Goal: Information Seeking & Learning: Learn about a topic

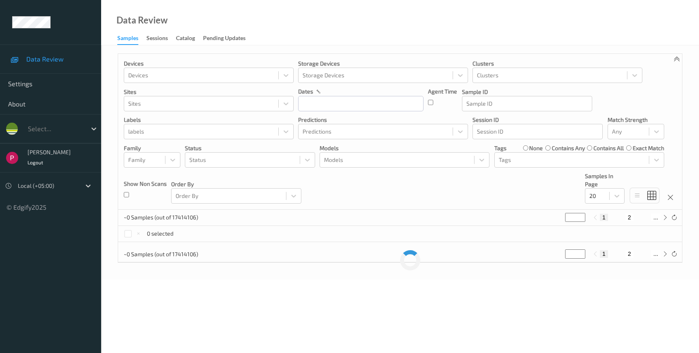
click at [53, 59] on span "Data Review" at bounding box center [59, 59] width 67 height 8
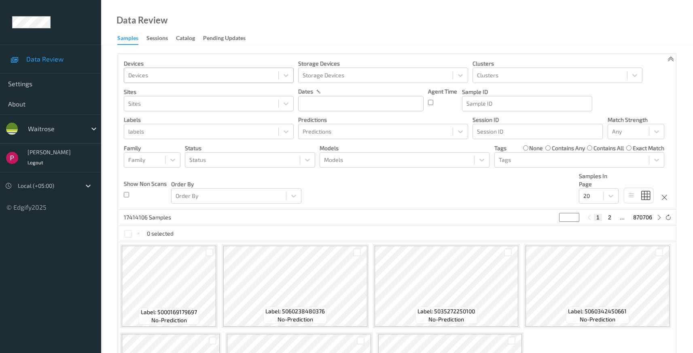
click at [137, 75] on div at bounding box center [201, 75] width 146 height 10
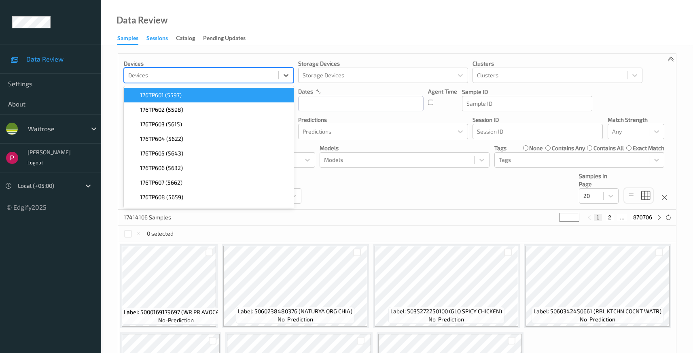
click at [158, 37] on div "Sessions" at bounding box center [156, 39] width 21 height 10
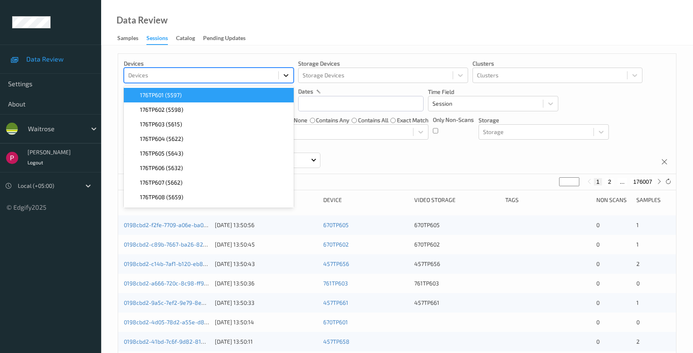
click at [284, 73] on icon at bounding box center [286, 75] width 8 height 8
click at [199, 95] on div "176TP601 (5597)" at bounding box center [209, 95] width 160 height 8
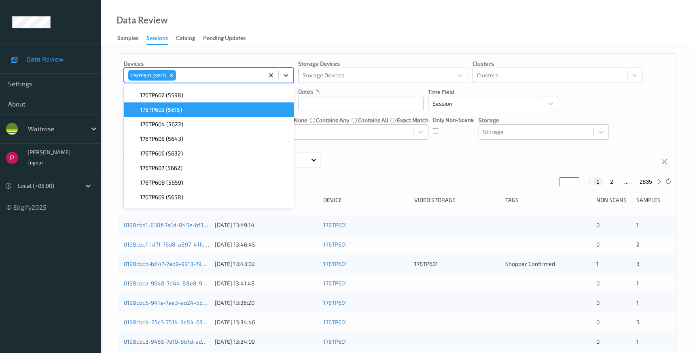
click at [156, 109] on span "176TP603 (5615)" at bounding box center [161, 110] width 42 height 8
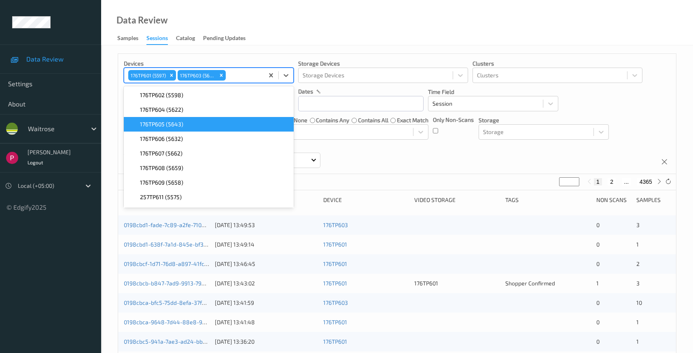
click at [158, 128] on span "176TP605 (5643)" at bounding box center [161, 124] width 43 height 8
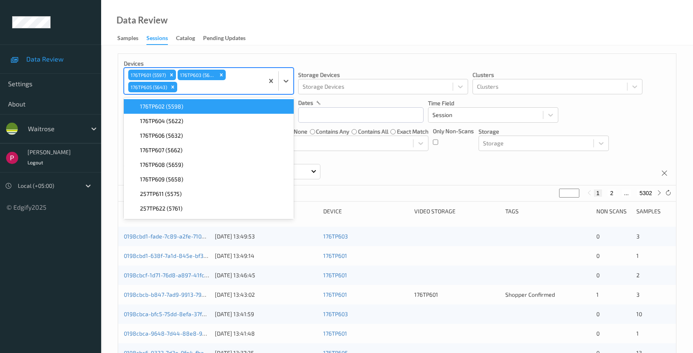
click at [220, 76] on icon "Remove 176TP603 (5615)" at bounding box center [221, 75] width 6 height 6
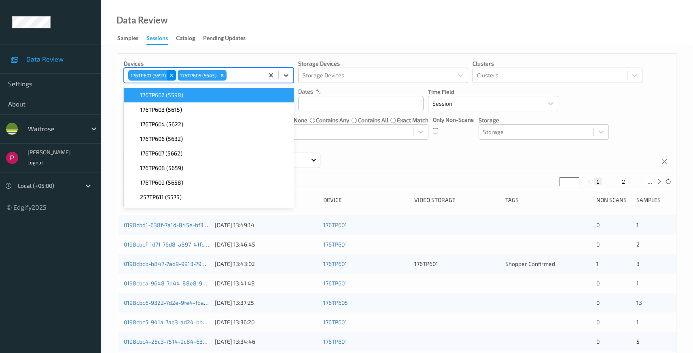
click at [173, 74] on icon "Remove 176TP601 (5597)" at bounding box center [172, 75] width 6 height 6
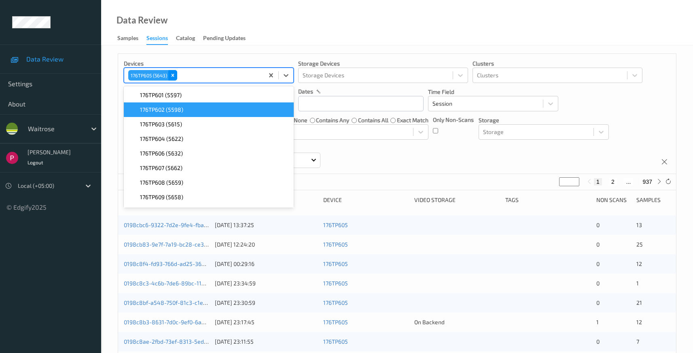
click at [173, 74] on icon "Remove 176TP605 (5643)" at bounding box center [173, 75] width 6 height 6
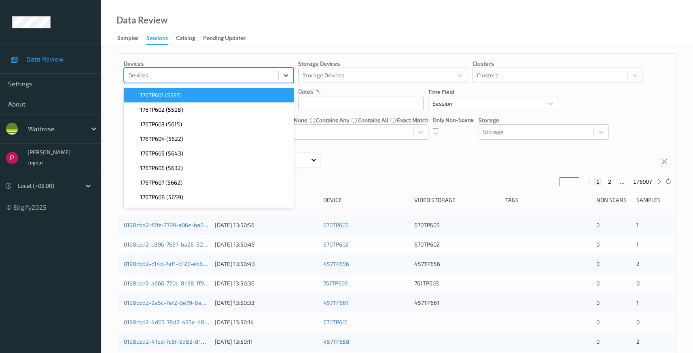
click at [289, 27] on div "Data Review Samples Sessions Catalog Pending Updates" at bounding box center [397, 22] width 592 height 45
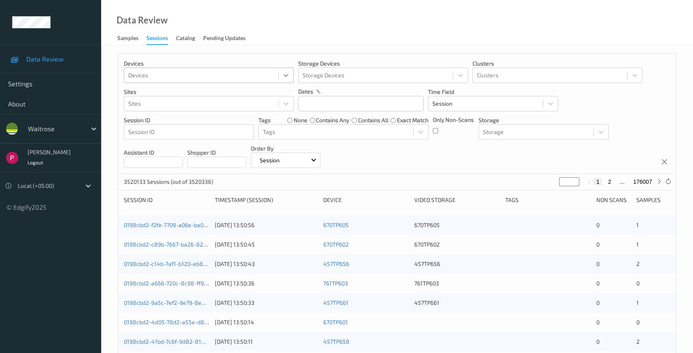
click at [283, 74] on icon at bounding box center [286, 75] width 8 height 8
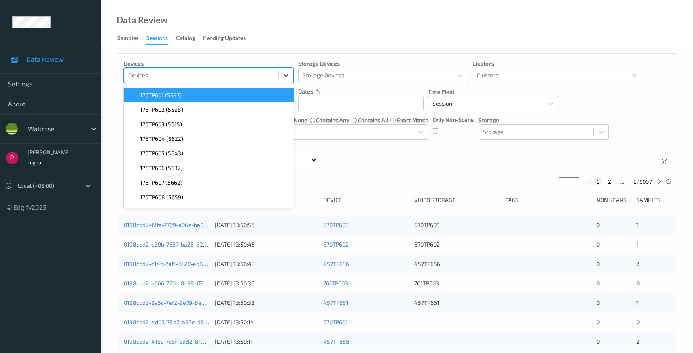
click at [334, 32] on div "Data Review Samples Sessions Catalog Pending Updates" at bounding box center [397, 22] width 592 height 45
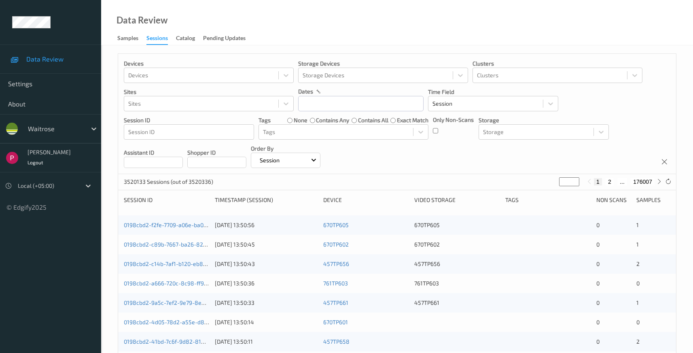
click at [38, 59] on span "Data Review" at bounding box center [59, 59] width 67 height 8
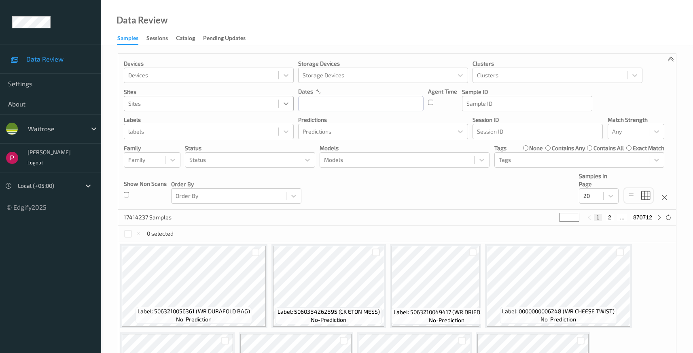
click at [283, 104] on icon at bounding box center [286, 103] width 8 height 8
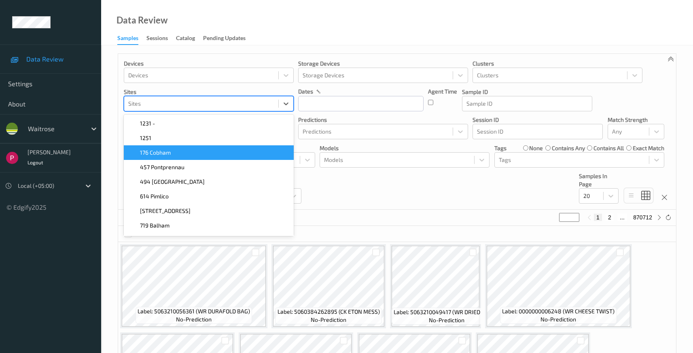
click at [238, 155] on div "176 Cobham" at bounding box center [209, 152] width 160 height 8
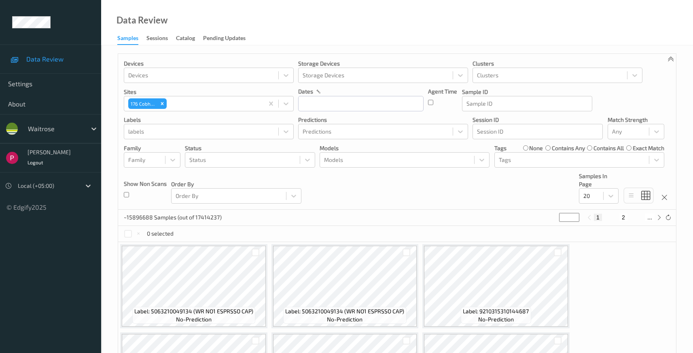
click at [448, 19] on div "Data Review Samples Sessions Catalog Pending Updates" at bounding box center [397, 22] width 592 height 45
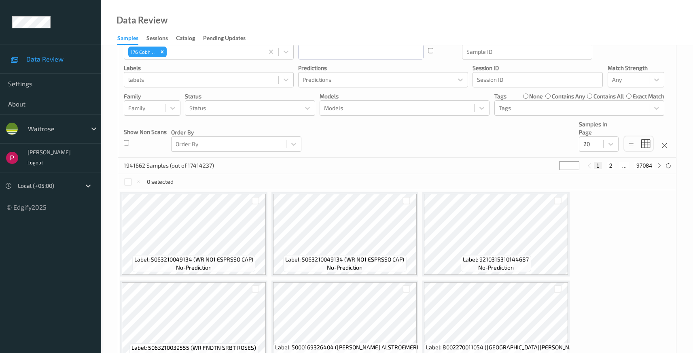
scroll to position [42, 0]
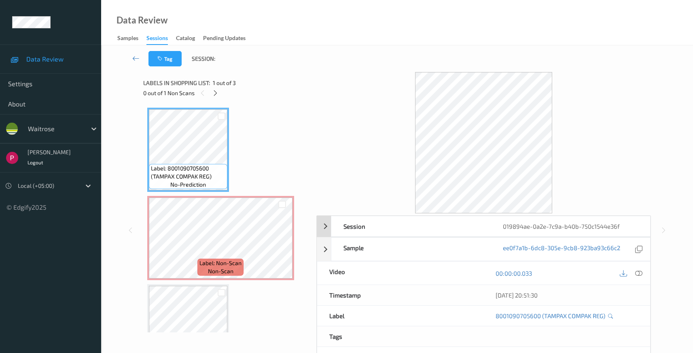
click at [328, 226] on div "Session 019894ae-0a2e-7c9a-b40b-750c1544e36f" at bounding box center [484, 226] width 334 height 21
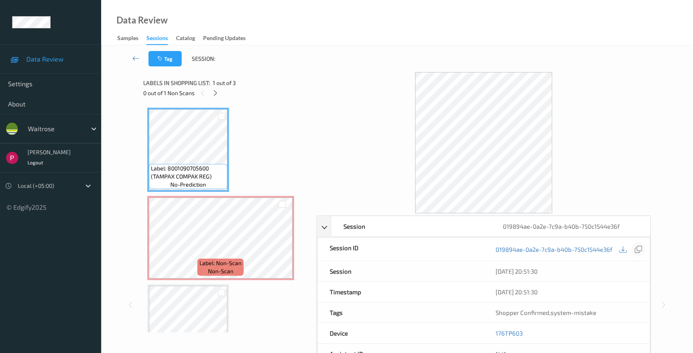
click at [642, 250] on div at bounding box center [637, 248] width 11 height 11
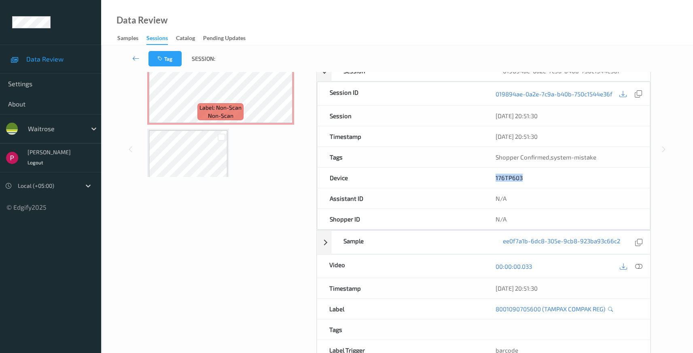
drag, startPoint x: 535, startPoint y: 177, endPoint x: 470, endPoint y: 177, distance: 65.1
click at [470, 177] on div "Device 176TP603" at bounding box center [483, 177] width 333 height 21
copy div "176TP603"
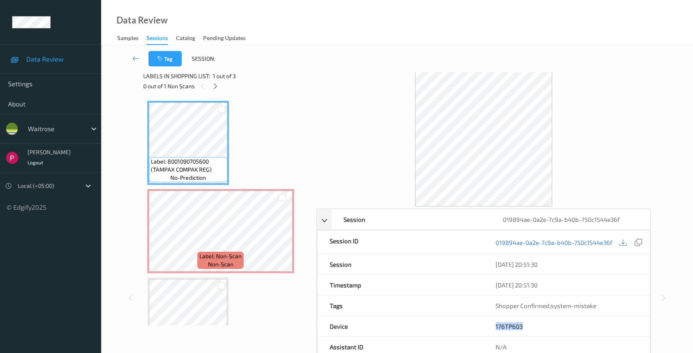
scroll to position [0, 0]
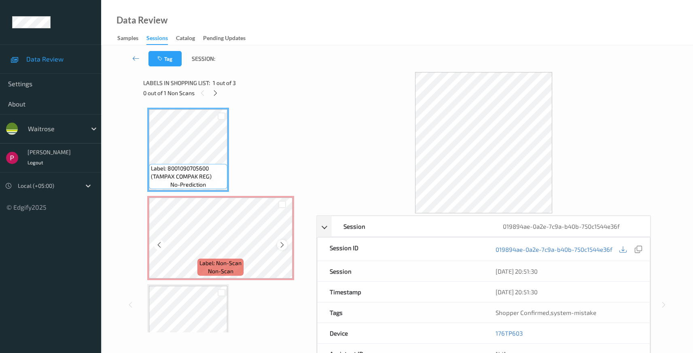
click at [281, 245] on icon at bounding box center [282, 244] width 7 height 7
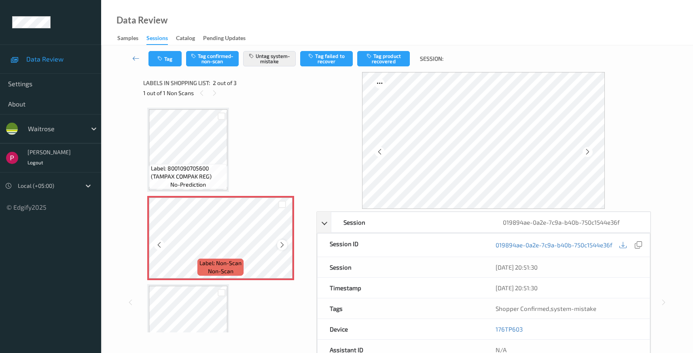
click at [282, 242] on icon at bounding box center [282, 244] width 7 height 7
click at [283, 242] on icon at bounding box center [282, 244] width 7 height 7
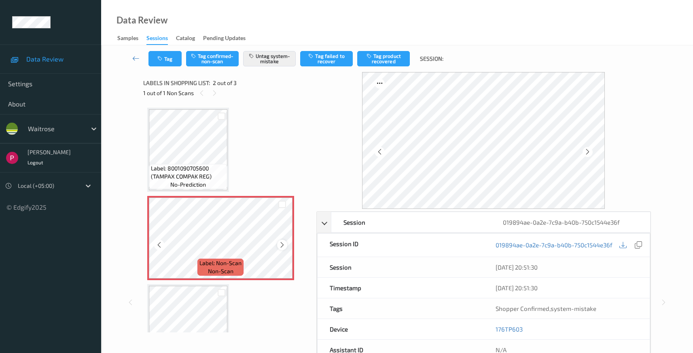
click at [283, 242] on icon at bounding box center [282, 244] width 7 height 7
drag, startPoint x: 555, startPoint y: 267, endPoint x: 495, endPoint y: 267, distance: 60.3
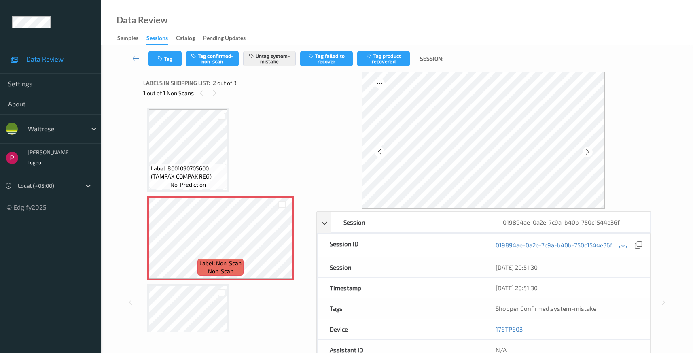
click at [495, 267] on div "10/08/2025 20:51:30" at bounding box center [566, 267] width 166 height 20
copy div "10/08/2025 20:51:30"
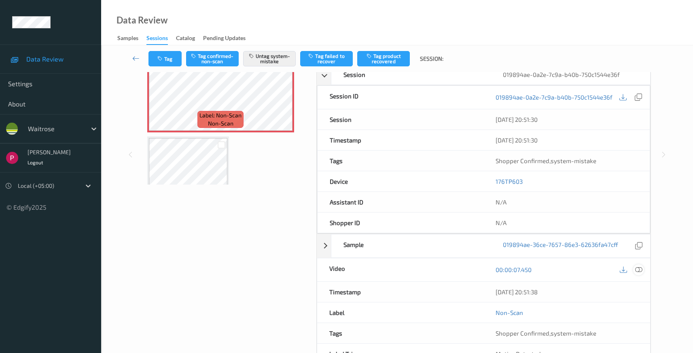
click at [640, 268] on icon at bounding box center [638, 269] width 7 height 7
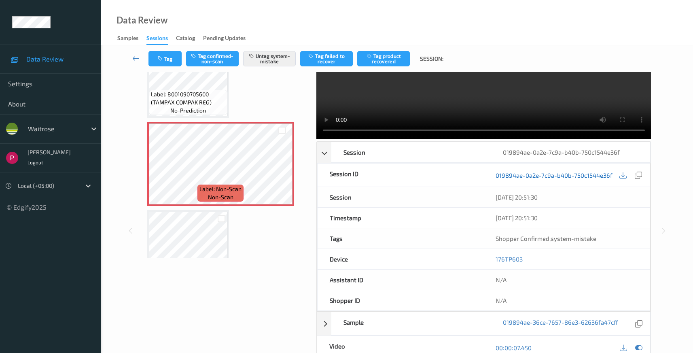
scroll to position [201, 0]
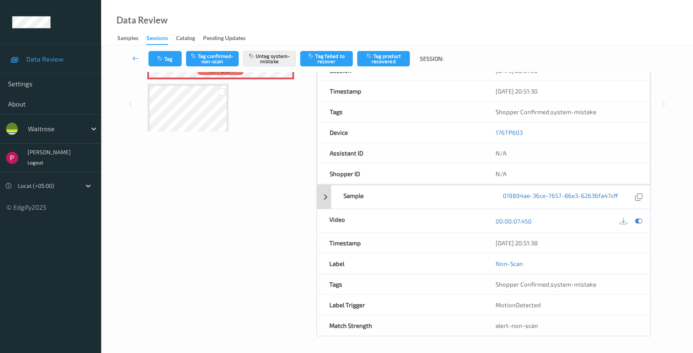
click at [323, 197] on div "Sample 019894ae-36ce-7657-86e3-62636fa47cff" at bounding box center [484, 197] width 334 height 24
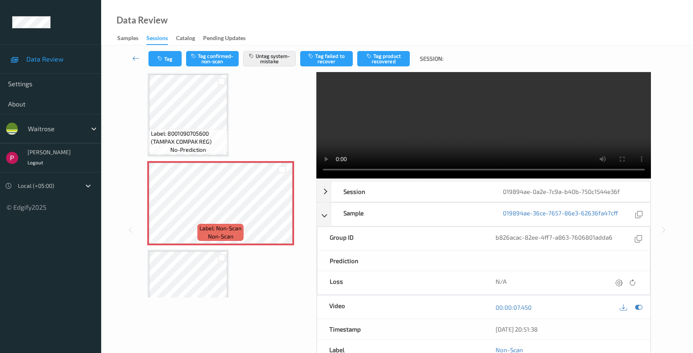
scroll to position [0, 0]
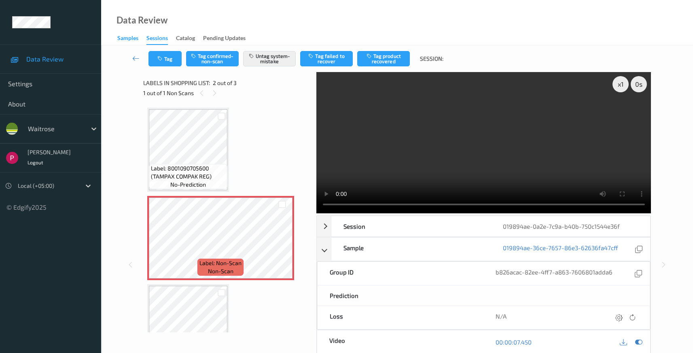
click at [126, 38] on div "Samples" at bounding box center [127, 39] width 21 height 10
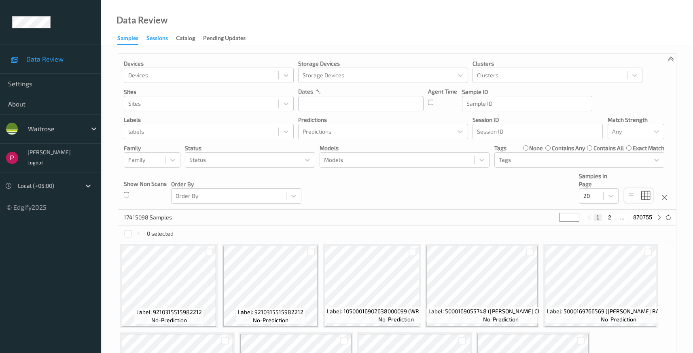
click at [161, 38] on div "Sessions" at bounding box center [156, 39] width 21 height 10
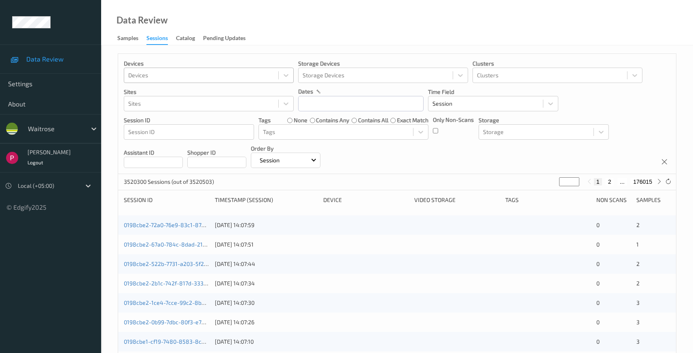
drag, startPoint x: 197, startPoint y: 79, endPoint x: 207, endPoint y: 82, distance: 11.0
